Goal: Task Accomplishment & Management: Complete application form

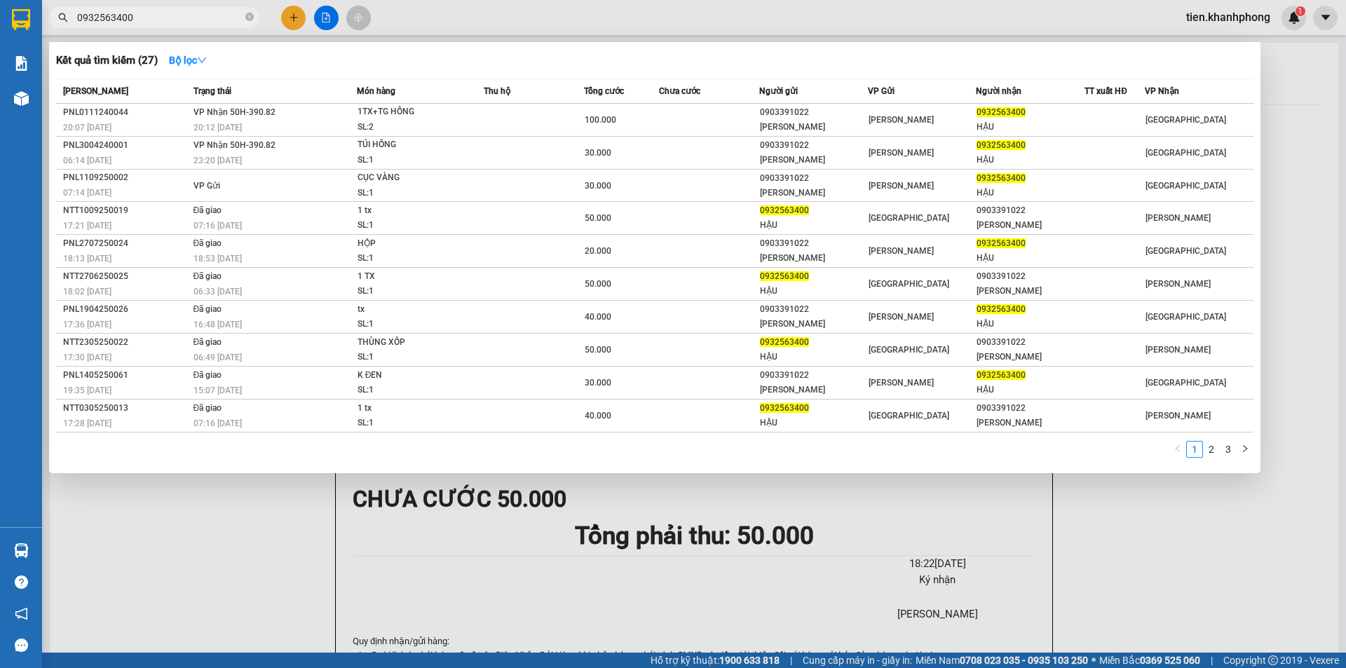
click at [138, 11] on input "0932563400" at bounding box center [159, 17] width 165 height 15
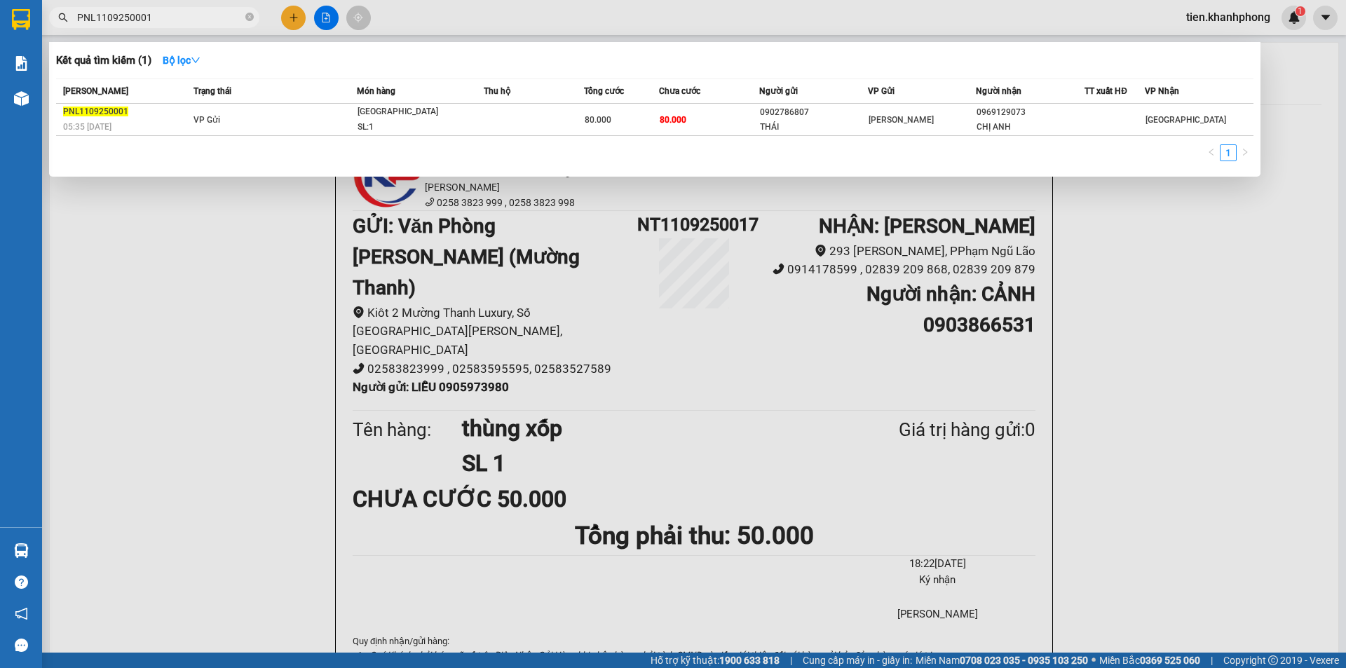
type input "PNL1109250001"
click at [286, 15] on div at bounding box center [673, 334] width 1346 height 668
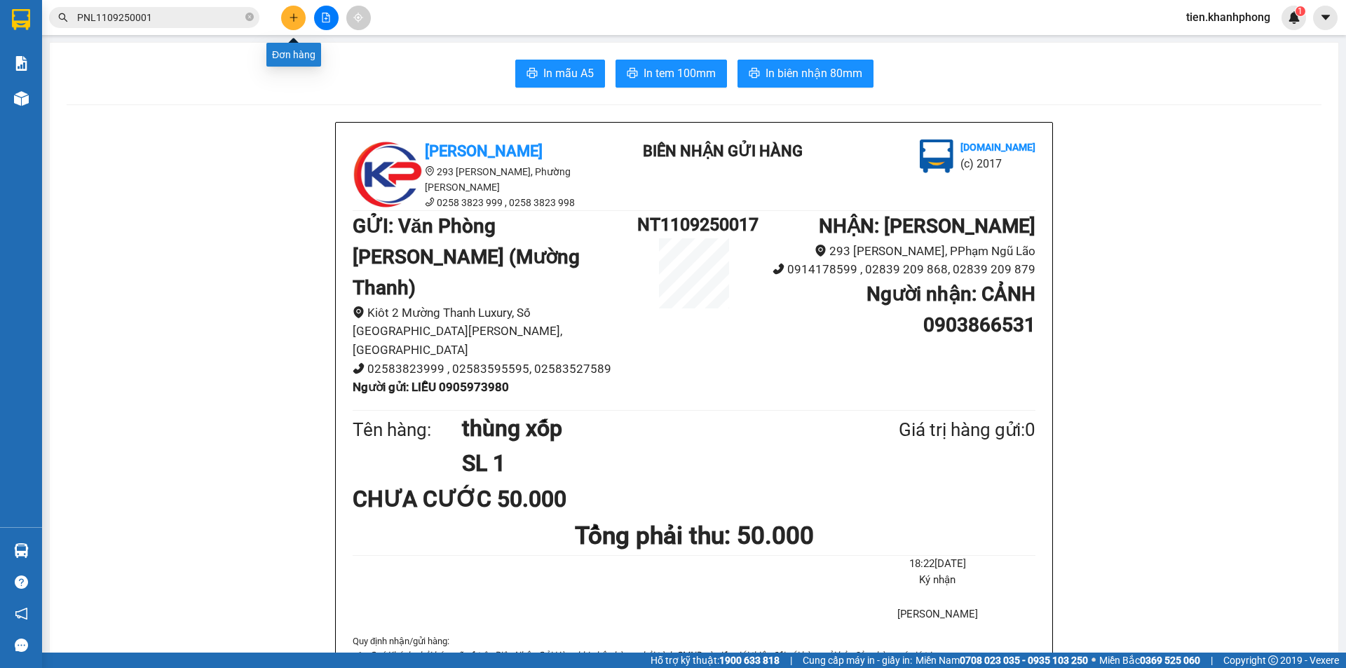
click at [303, 13] on button at bounding box center [293, 18] width 25 height 25
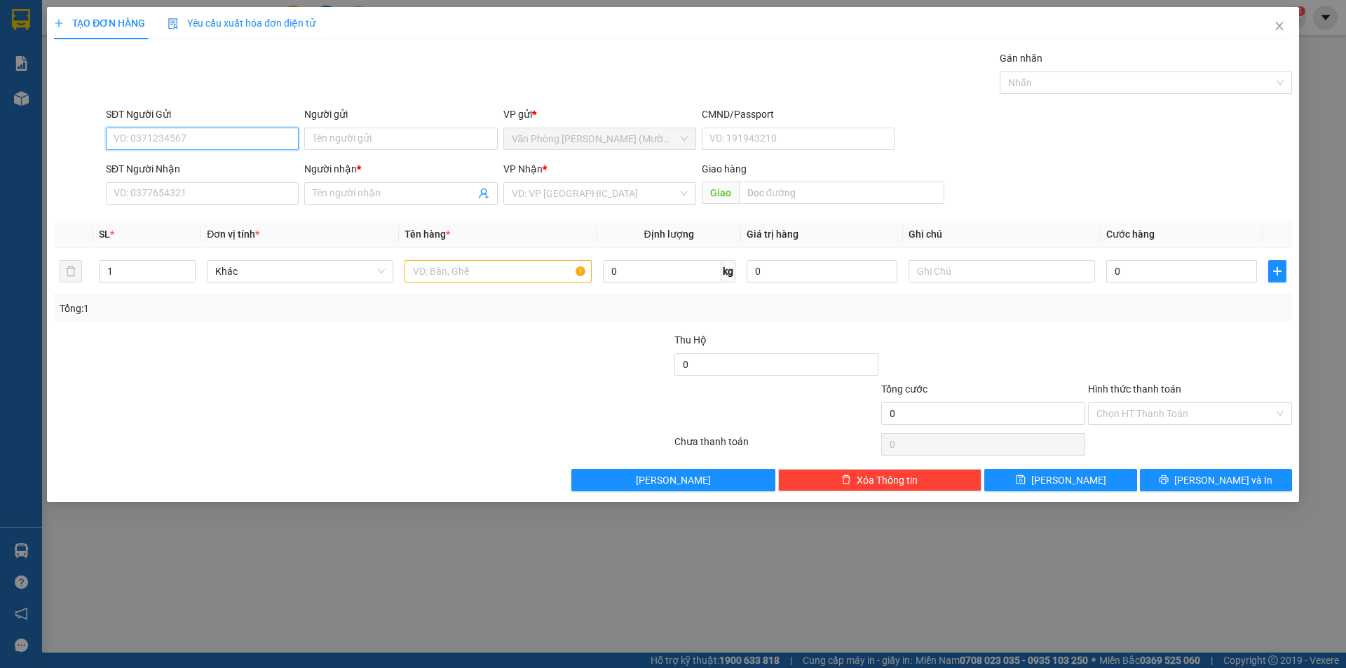
click at [162, 137] on input "SĐT Người Gửi" at bounding box center [202, 139] width 193 height 22
type input "0984226883"
click at [172, 167] on div "0984226883 - HÙNG" at bounding box center [202, 166] width 176 height 15
type input "HÙNG"
type input "0984226883"
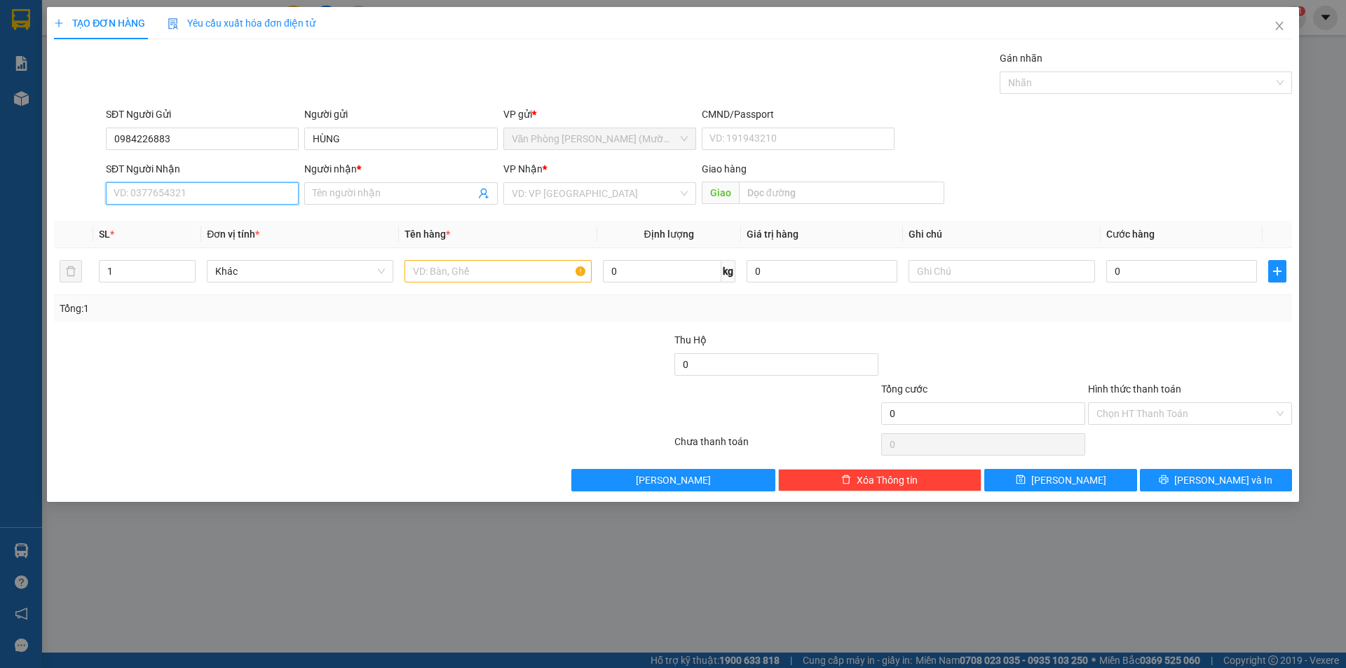
click at [171, 196] on input "SĐT Người Nhận" at bounding box center [202, 193] width 193 height 22
type input "0942086806"
click at [189, 219] on div "0942086806 - VIỆT" at bounding box center [202, 221] width 176 height 15
type input "VIỆT"
type input "0942086806"
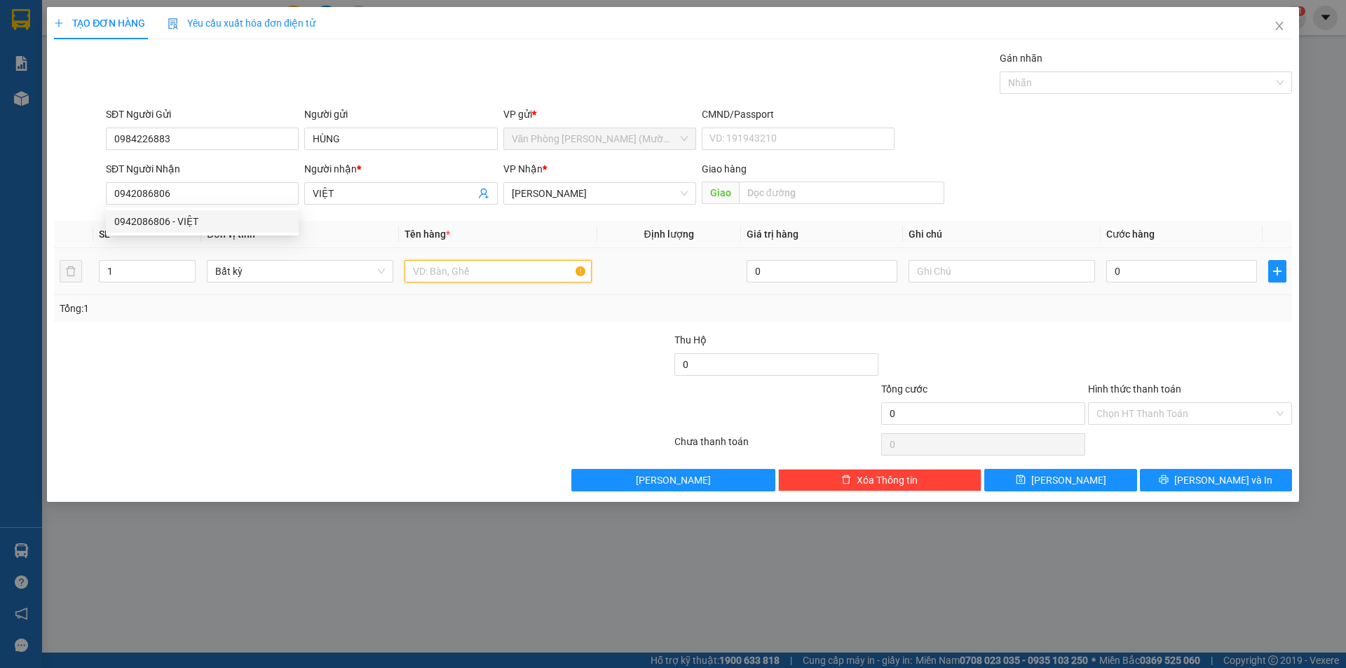
click at [456, 275] on input "text" at bounding box center [497, 271] width 186 height 22
type input "HỘP"
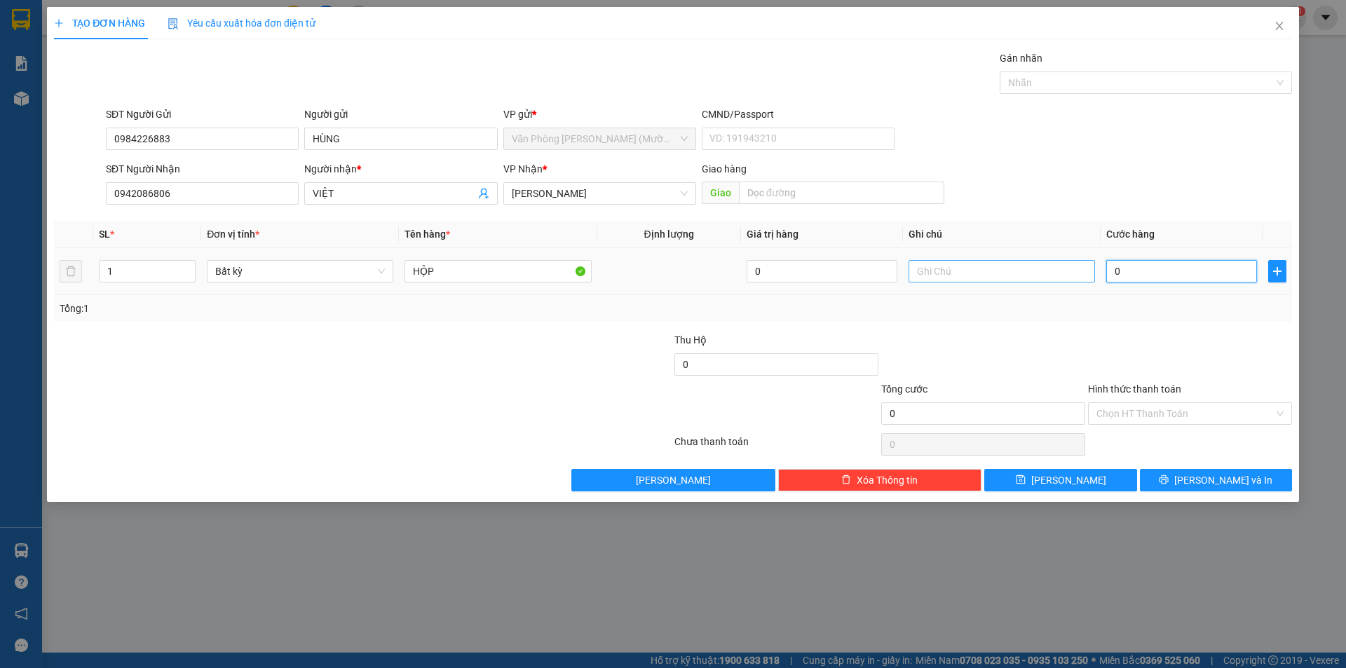
type input "2"
type input "20"
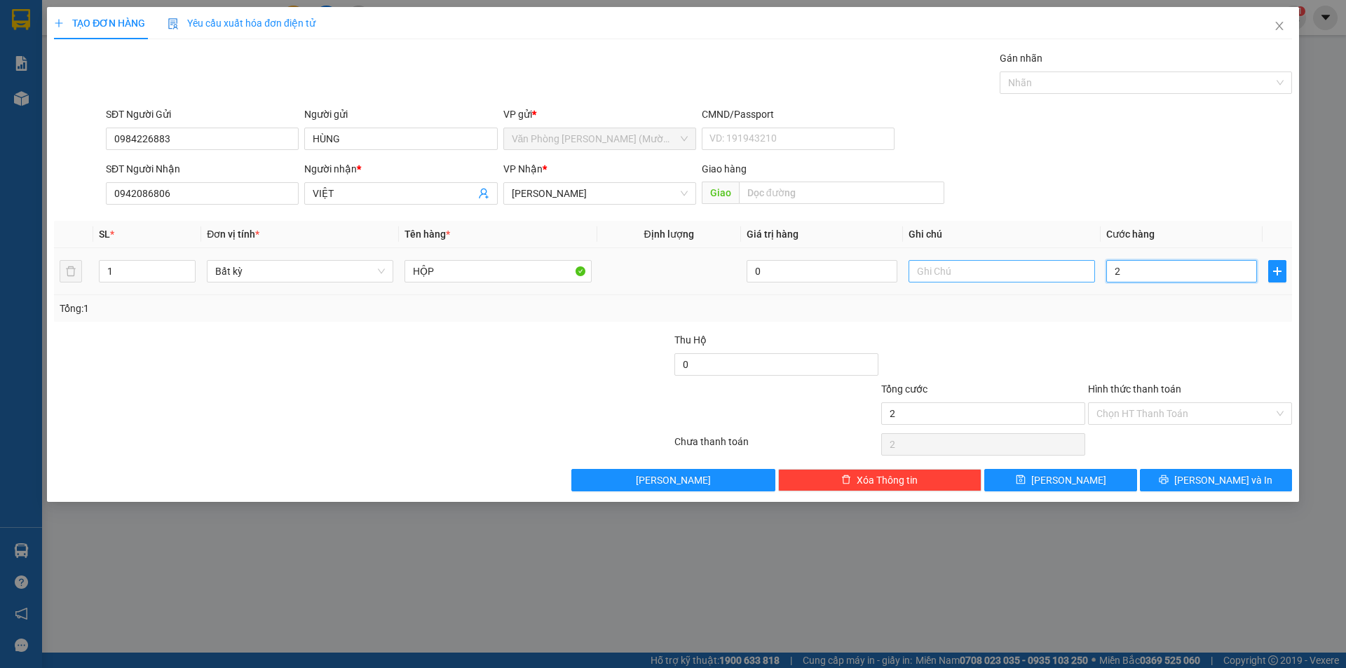
type input "20"
type input "20.000"
click at [1046, 346] on div at bounding box center [983, 356] width 207 height 49
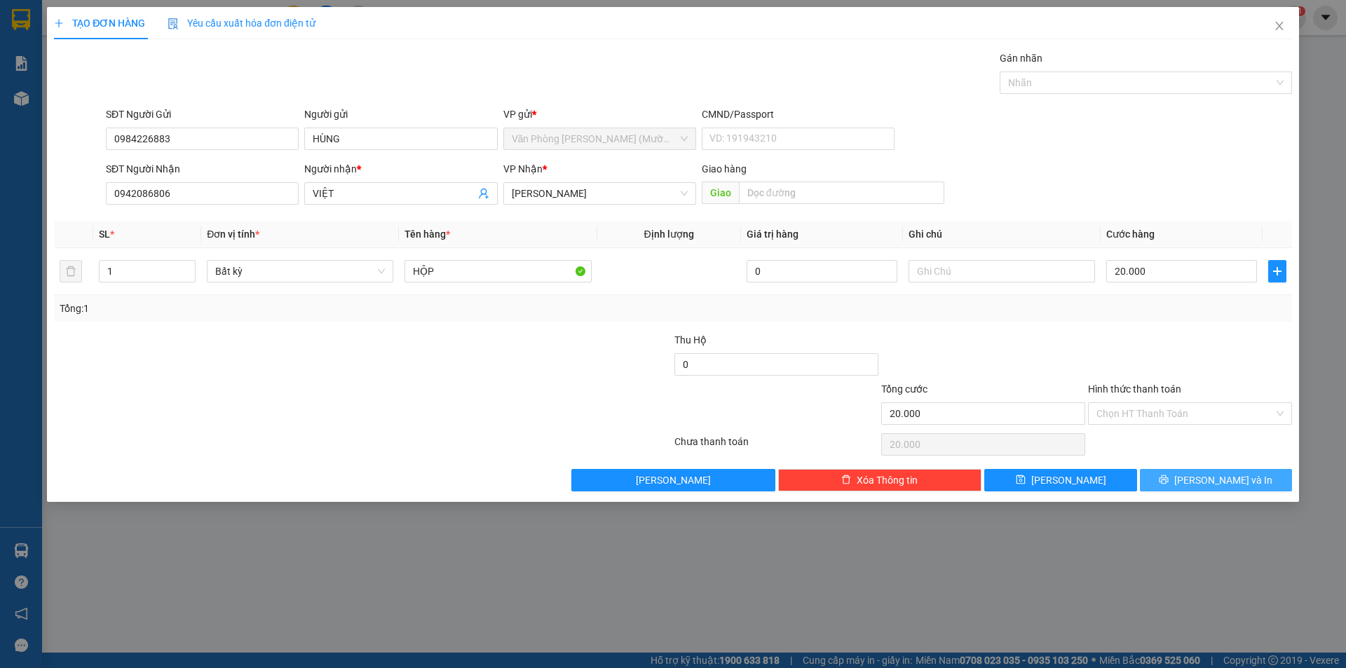
click at [1244, 484] on button "[PERSON_NAME] và In" at bounding box center [1216, 480] width 152 height 22
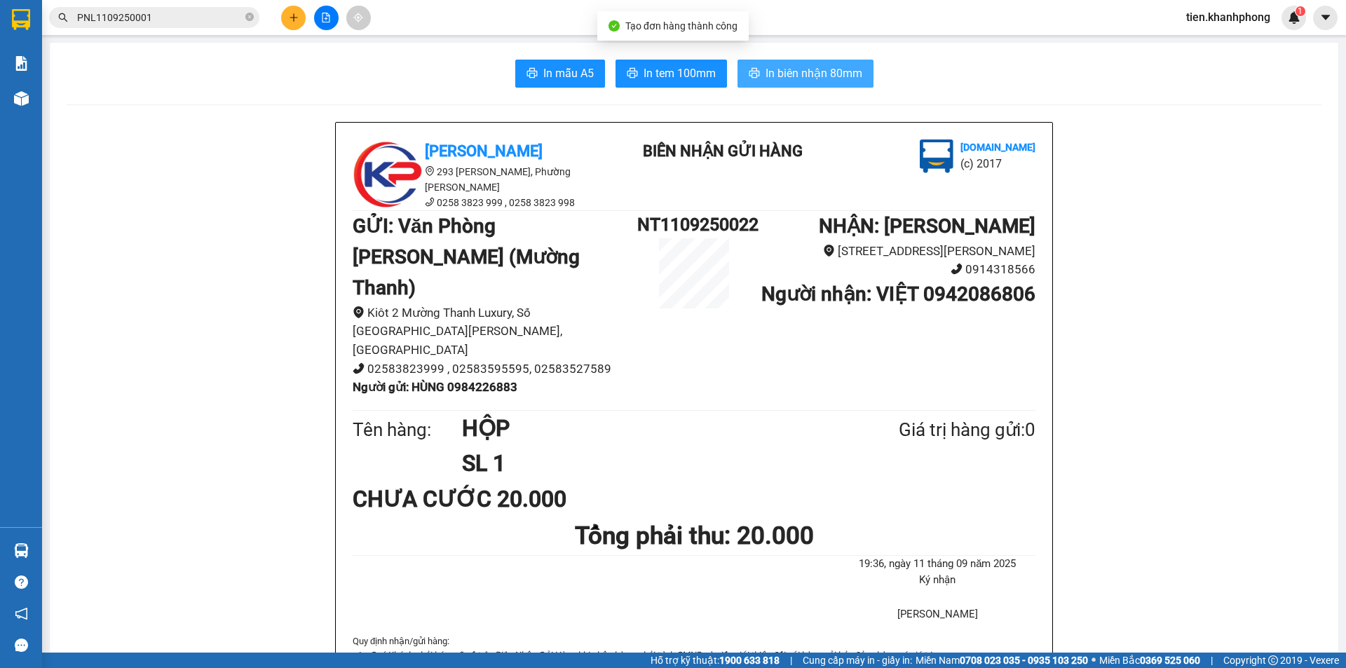
click at [818, 68] on span "In biên nhận 80mm" at bounding box center [813, 73] width 97 height 18
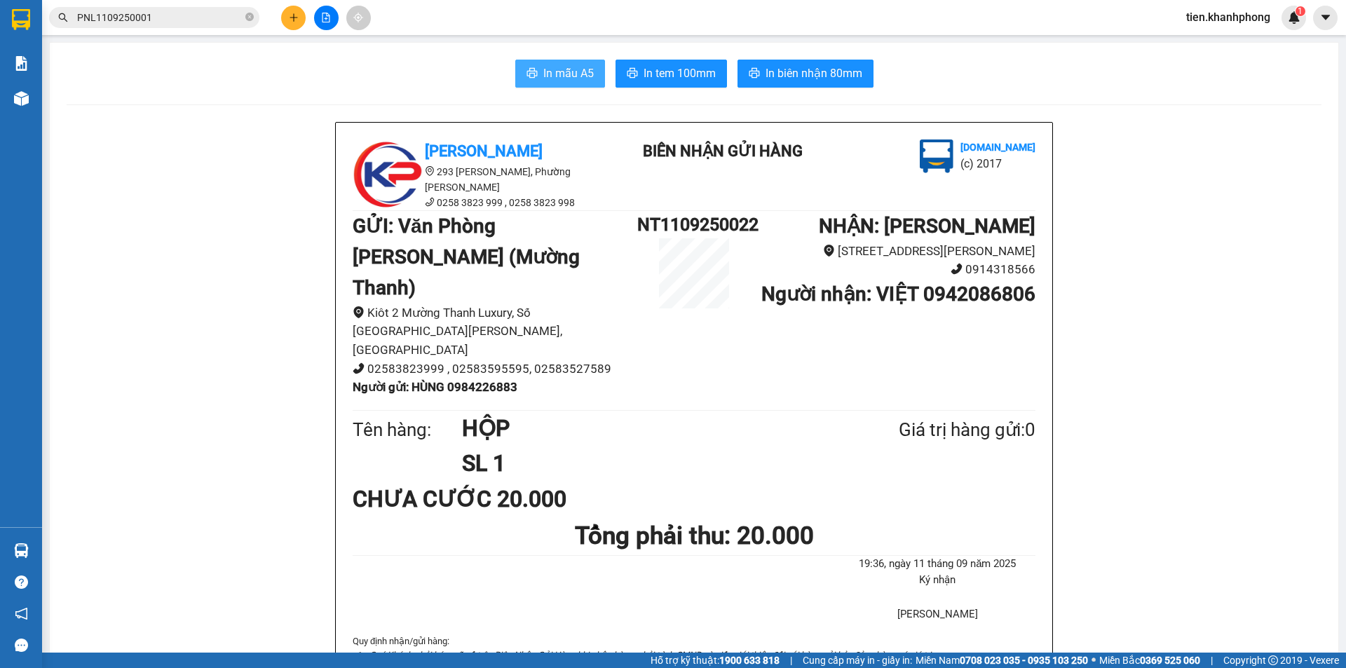
click at [543, 71] on span "In mẫu A5" at bounding box center [568, 73] width 50 height 18
click at [295, 15] on icon "plus" at bounding box center [294, 18] width 10 height 10
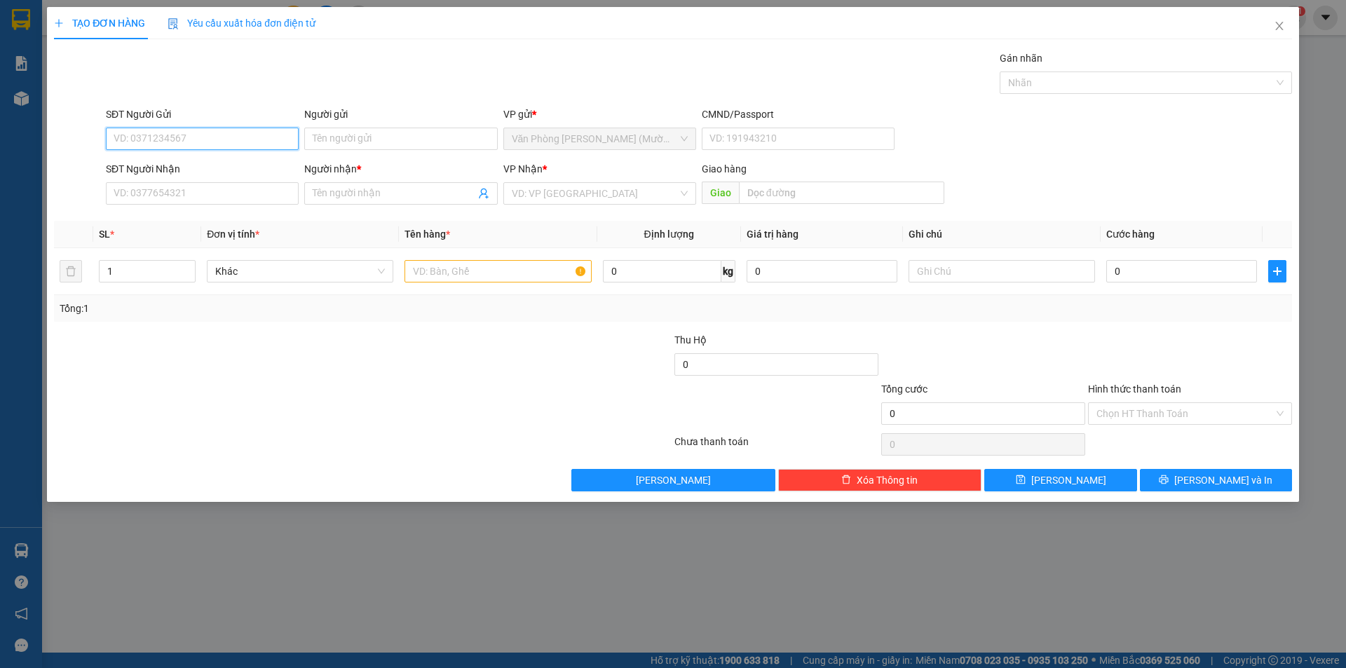
click at [174, 147] on input "SĐT Người Gửi" at bounding box center [202, 139] width 193 height 22
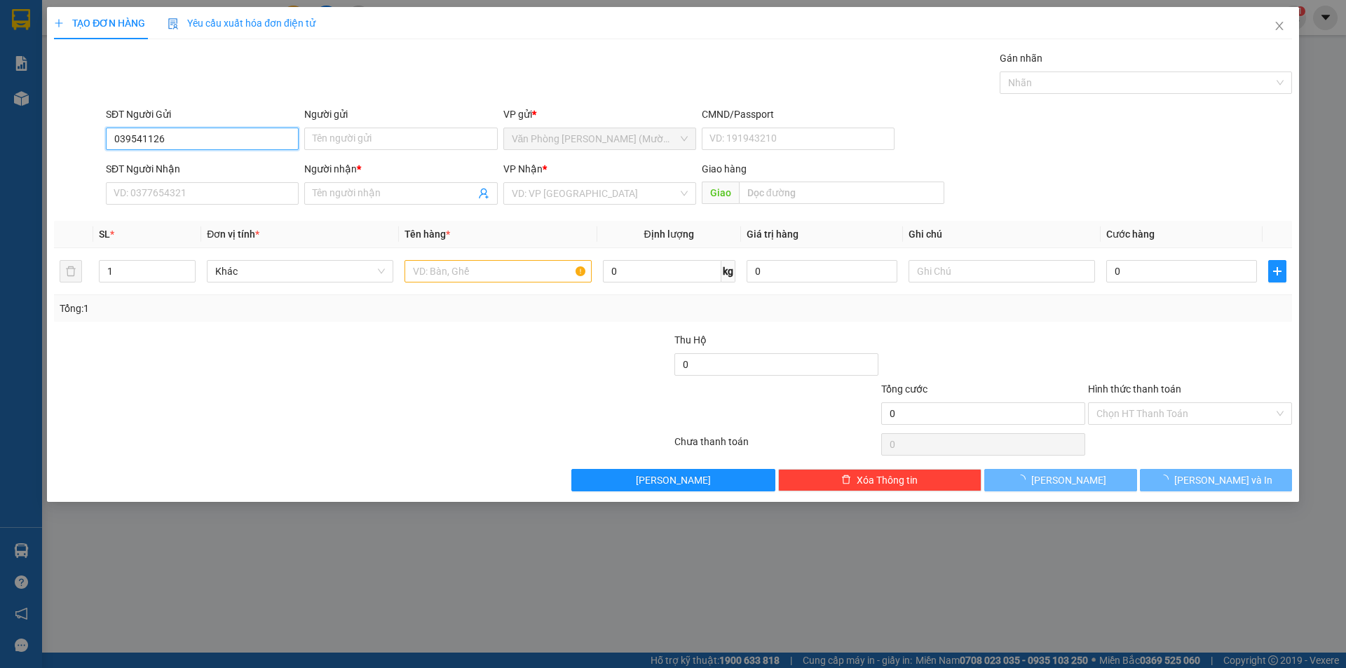
type input "0395411260"
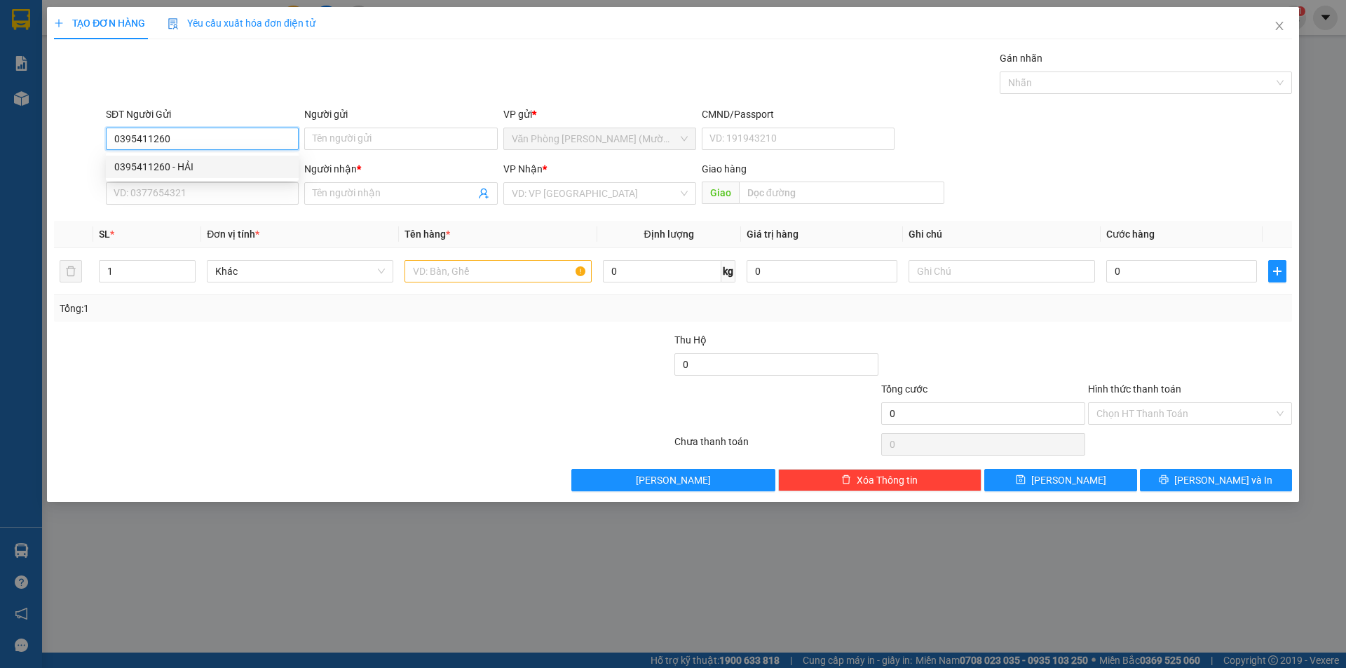
click at [183, 170] on div "0395411260 - HẢI" at bounding box center [202, 166] width 176 height 15
type input "HẢI"
type input "0395411260"
click at [169, 194] on input "SĐT Người Nhận" at bounding box center [202, 193] width 193 height 22
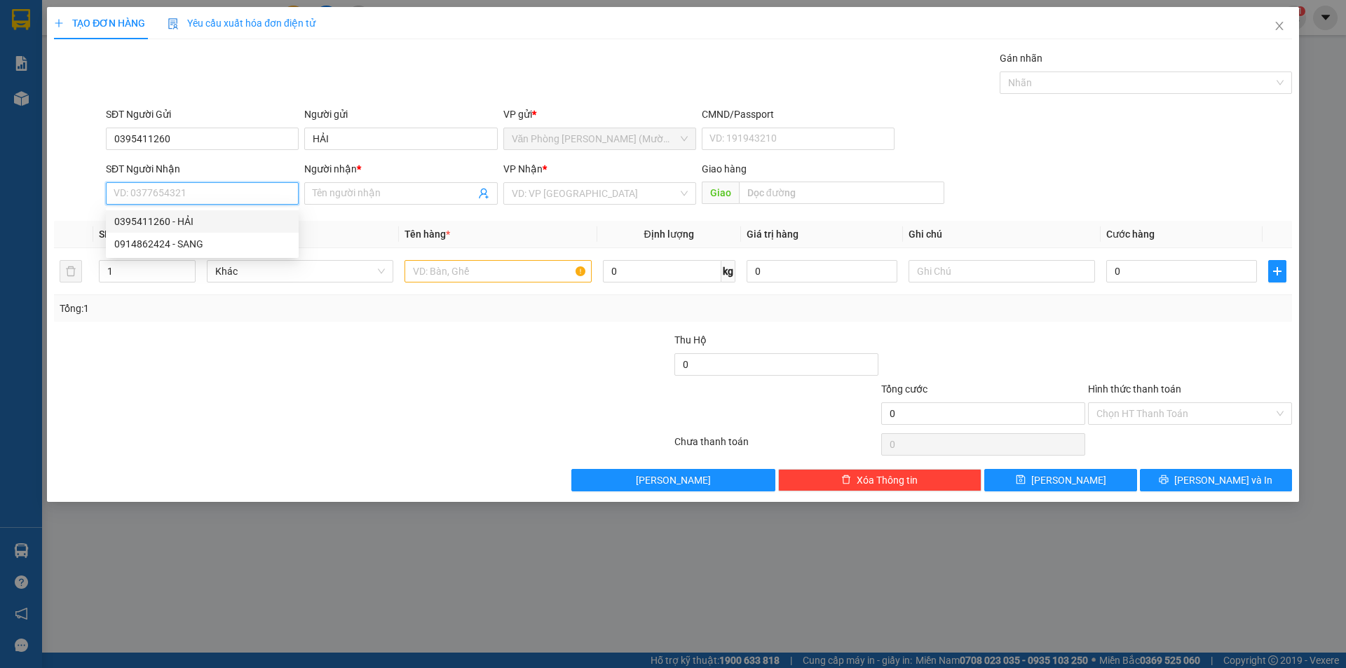
click at [178, 193] on input "SĐT Người Nhận" at bounding box center [202, 193] width 193 height 22
type input "0708208978"
click at [344, 198] on input "Người nhận *" at bounding box center [394, 193] width 162 height 15
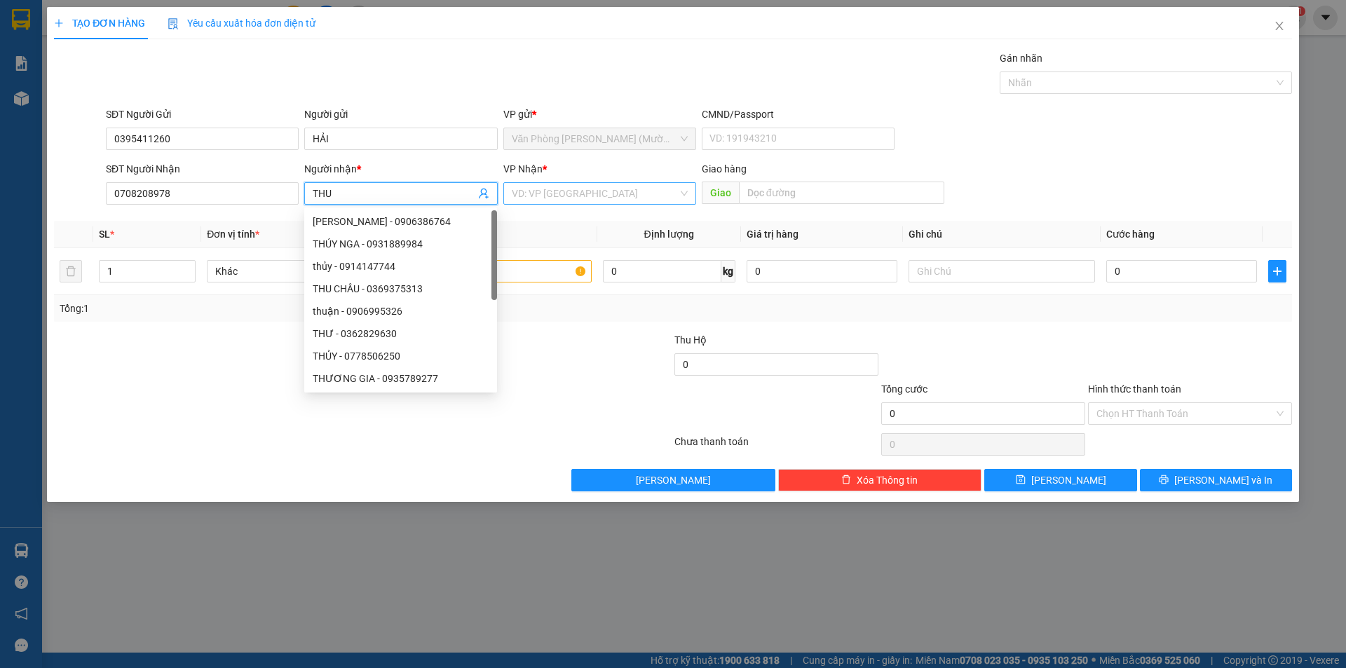
type input "THU"
click at [530, 187] on input "search" at bounding box center [595, 193] width 166 height 21
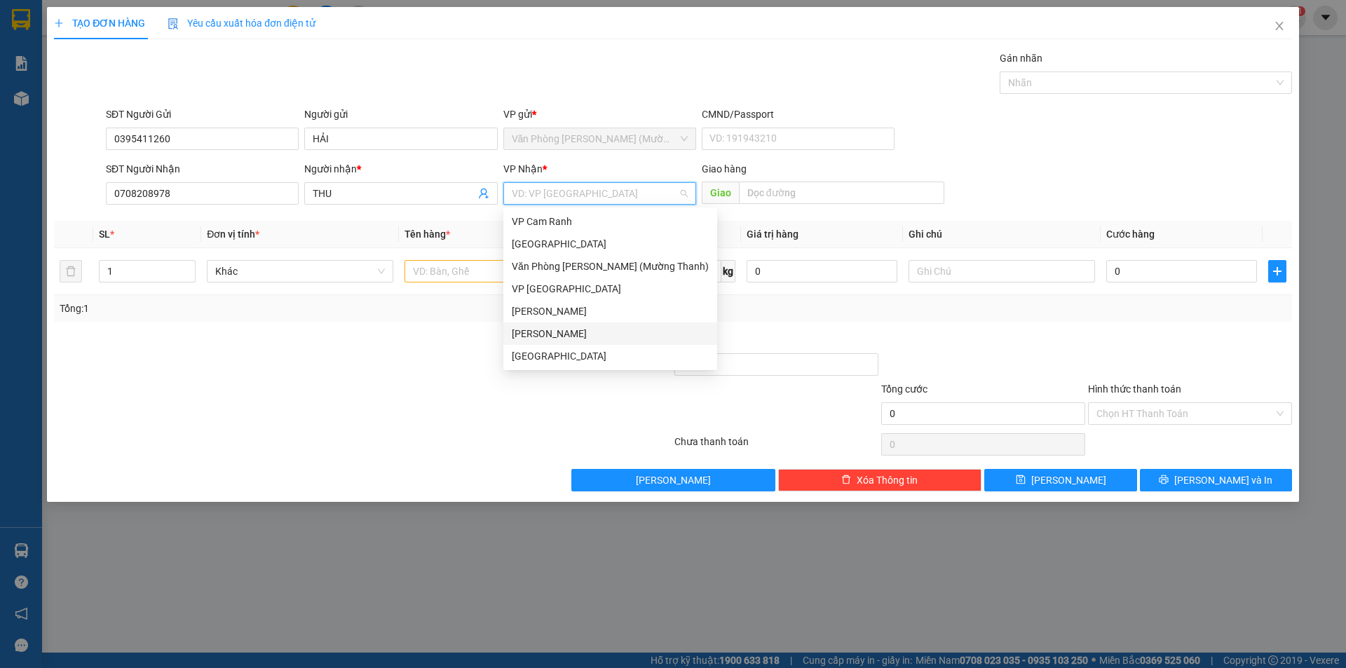
click at [534, 333] on div "[PERSON_NAME]" at bounding box center [610, 333] width 197 height 15
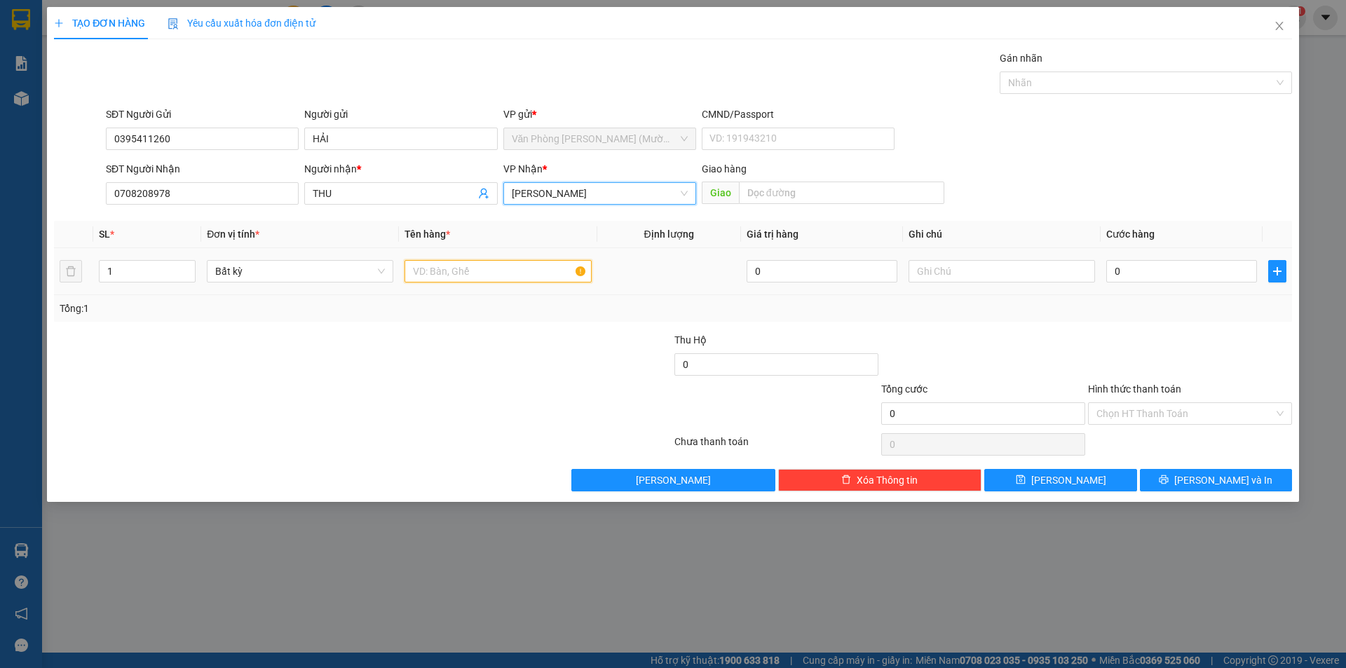
click at [437, 269] on input "text" at bounding box center [497, 271] width 186 height 22
type input "THÙNG XỐP"
click at [1168, 264] on input "0" at bounding box center [1181, 271] width 151 height 22
type input "4"
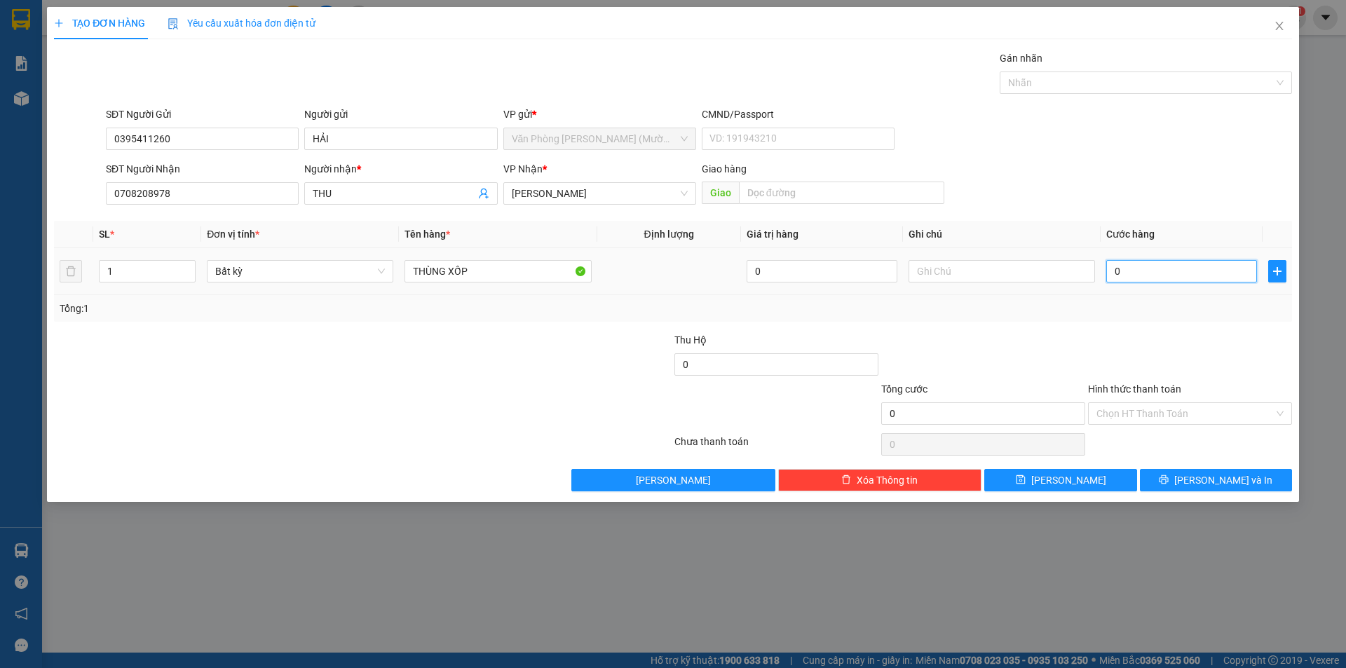
type input "4"
type input "40"
type input "40.000"
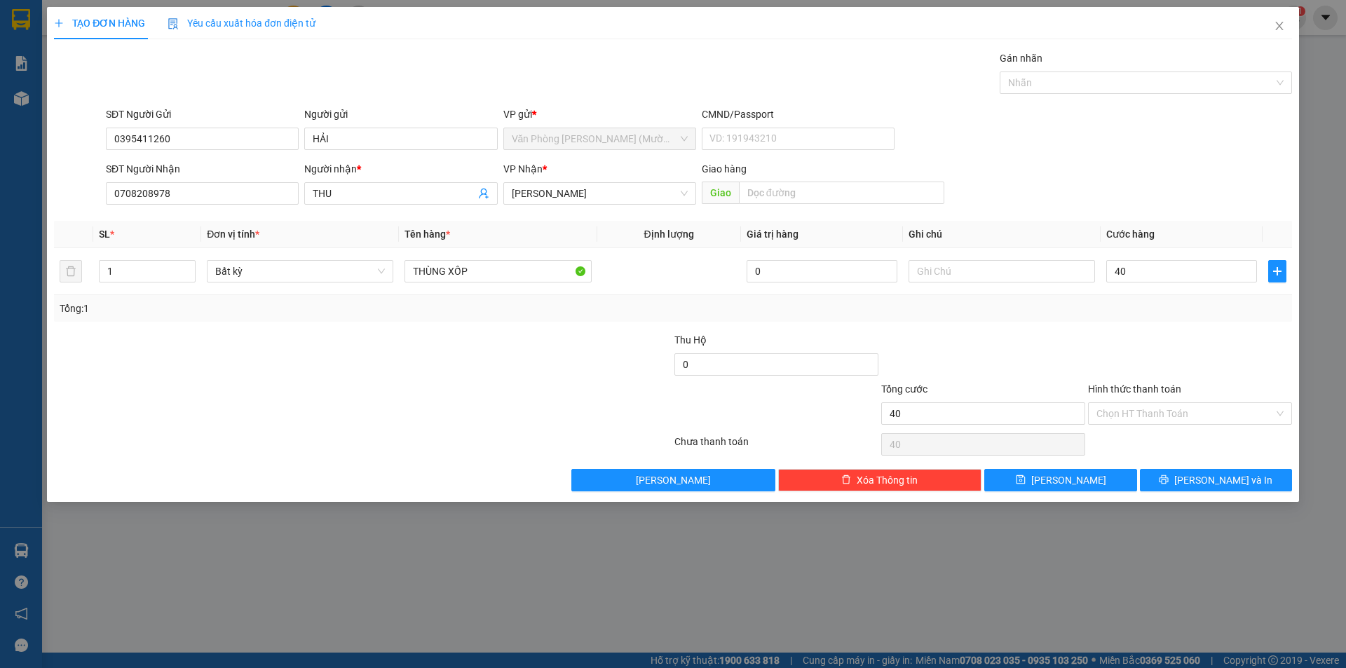
type input "40.000"
click at [1022, 322] on div "Transit Pickup Surcharge Ids Transit Deliver Surcharge Ids Transit Deliver Surc…" at bounding box center [673, 270] width 1238 height 441
click at [1140, 406] on input "Hình thức thanh toán" at bounding box center [1184, 413] width 177 height 21
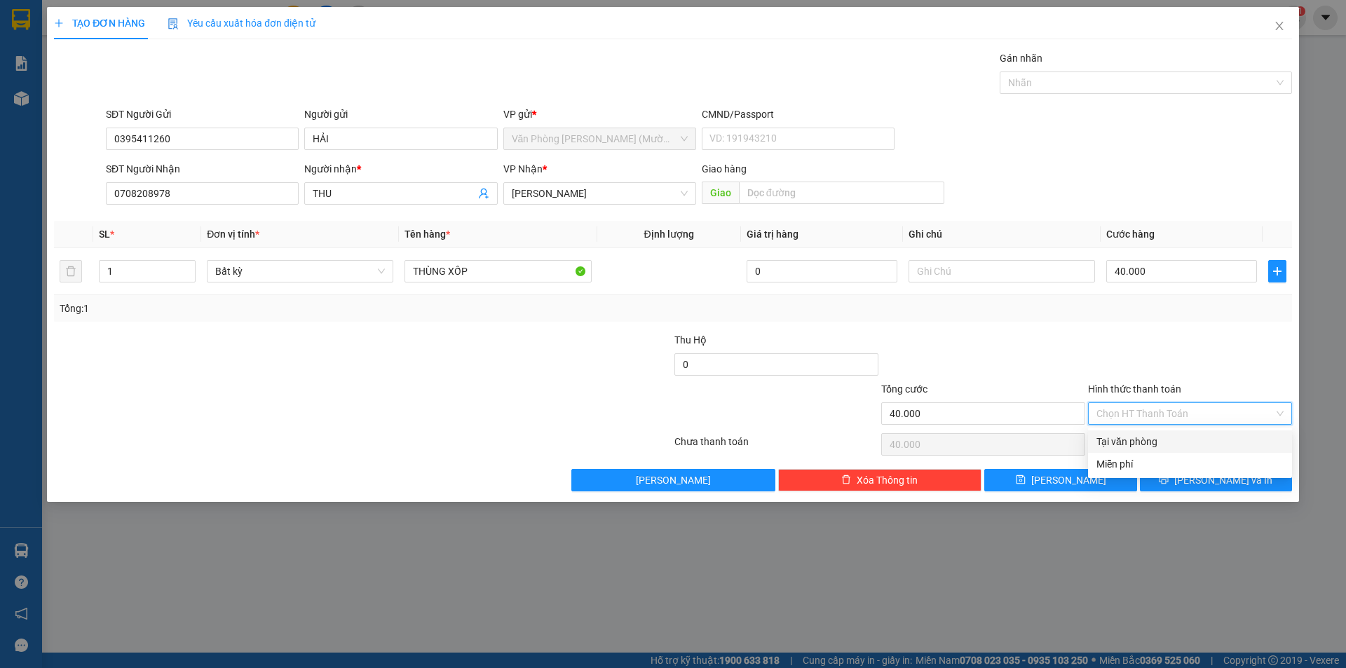
click at [1137, 442] on div "Tại văn phòng" at bounding box center [1189, 441] width 187 height 15
type input "0"
click at [1203, 475] on span "[PERSON_NAME] và In" at bounding box center [1223, 479] width 98 height 15
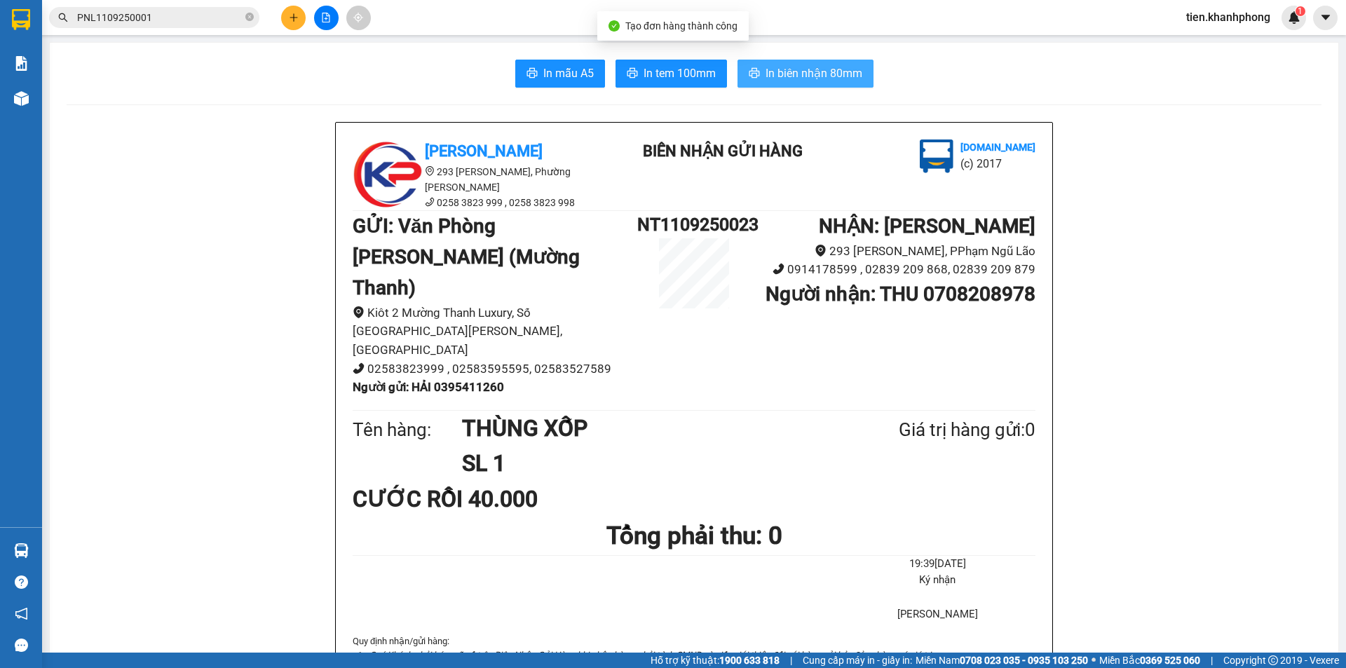
click at [809, 74] on span "In biên nhận 80mm" at bounding box center [813, 73] width 97 height 18
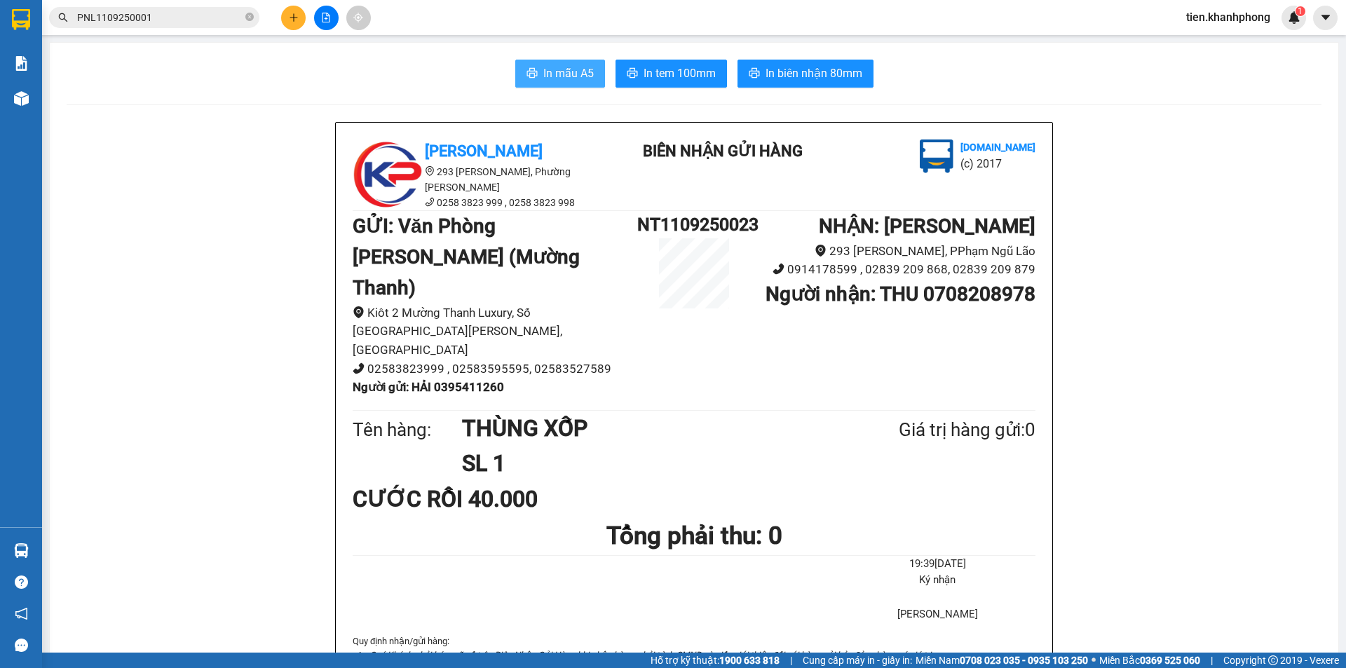
click at [568, 72] on span "In mẫu A5" at bounding box center [568, 73] width 50 height 18
